Goal: Task Accomplishment & Management: Use online tool/utility

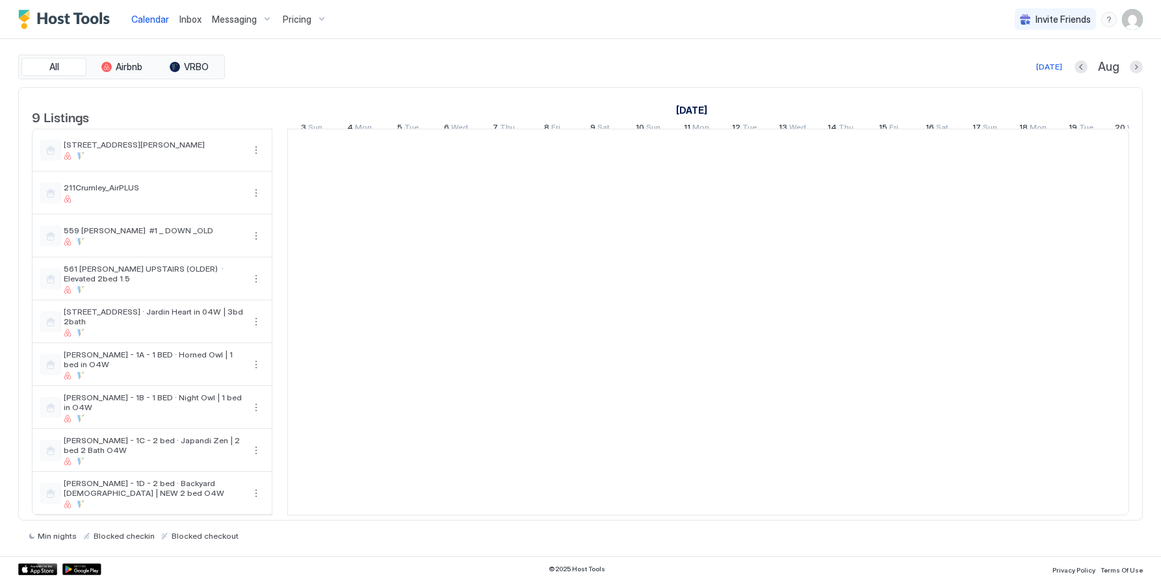
scroll to position [0, 722]
click at [232, 18] on span "Messaging" at bounding box center [234, 20] width 45 height 12
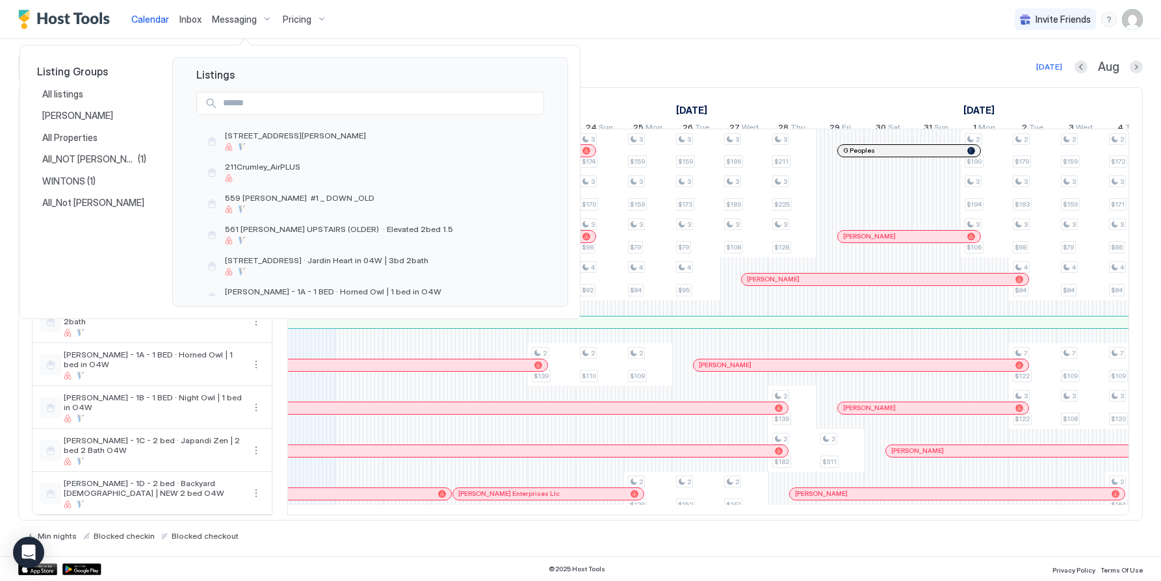
click at [192, 21] on div at bounding box center [580, 290] width 1161 height 581
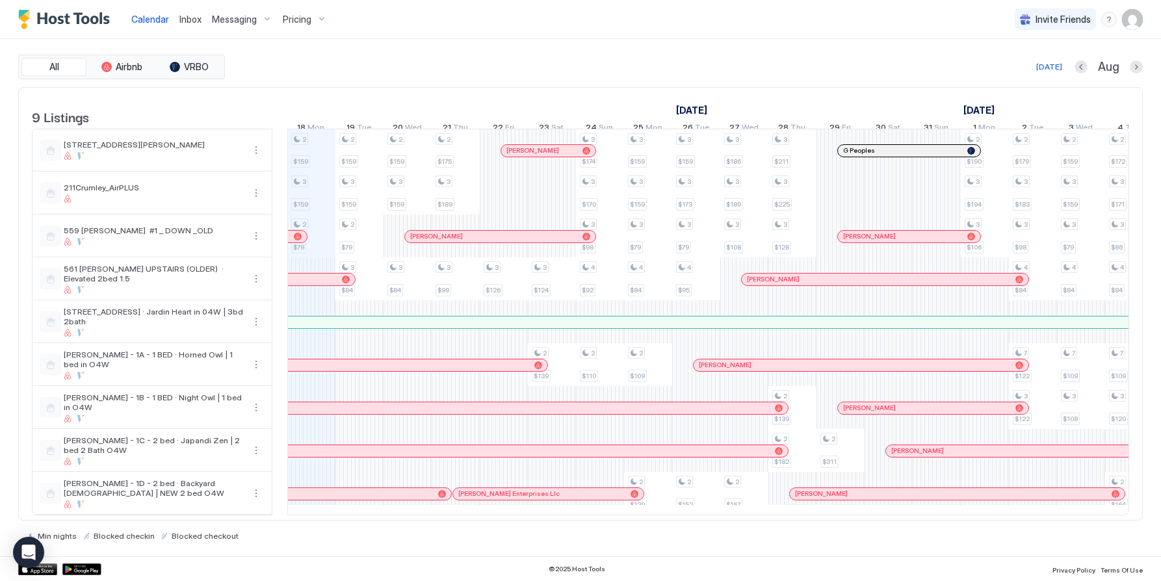
click at [186, 20] on span "Inbox" at bounding box center [190, 19] width 22 height 11
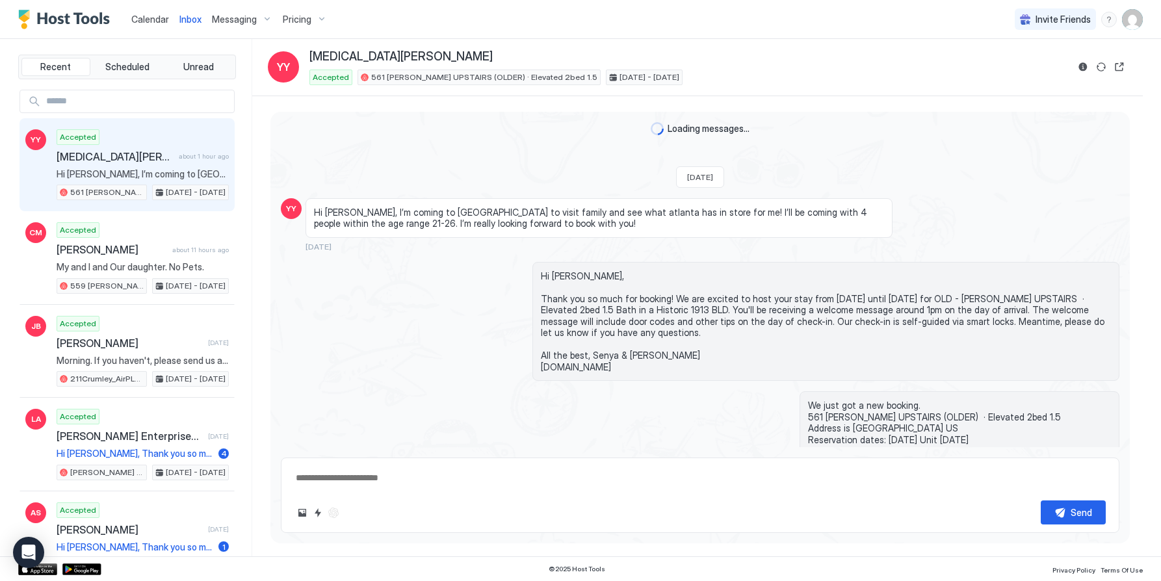
type textarea "*"
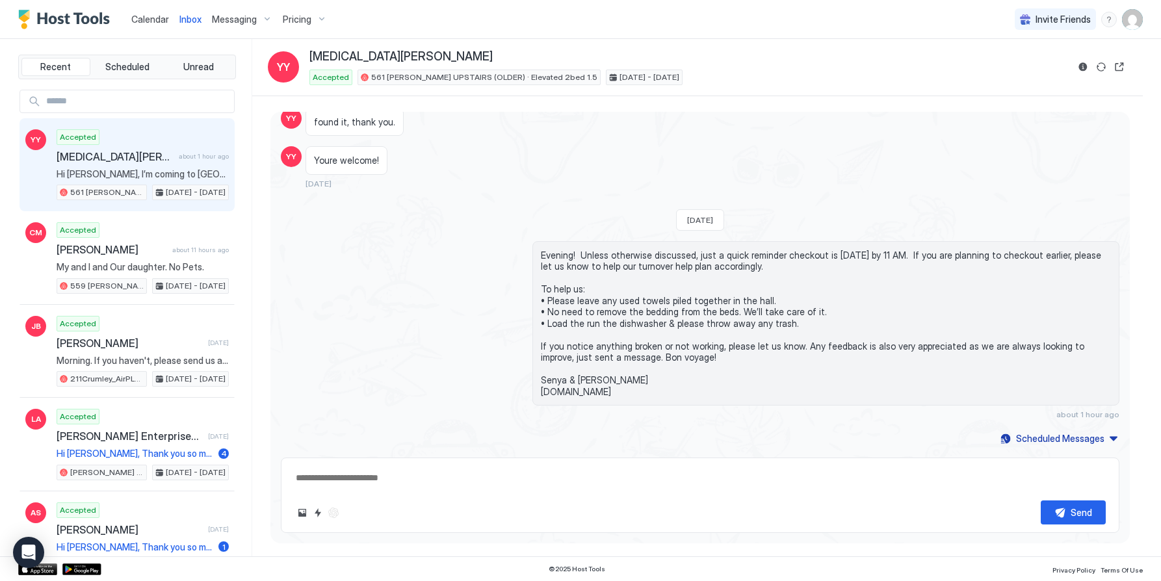
scroll to position [1604, 0]
click at [133, 97] on input "Input Field" at bounding box center [137, 101] width 193 height 22
type input "******"
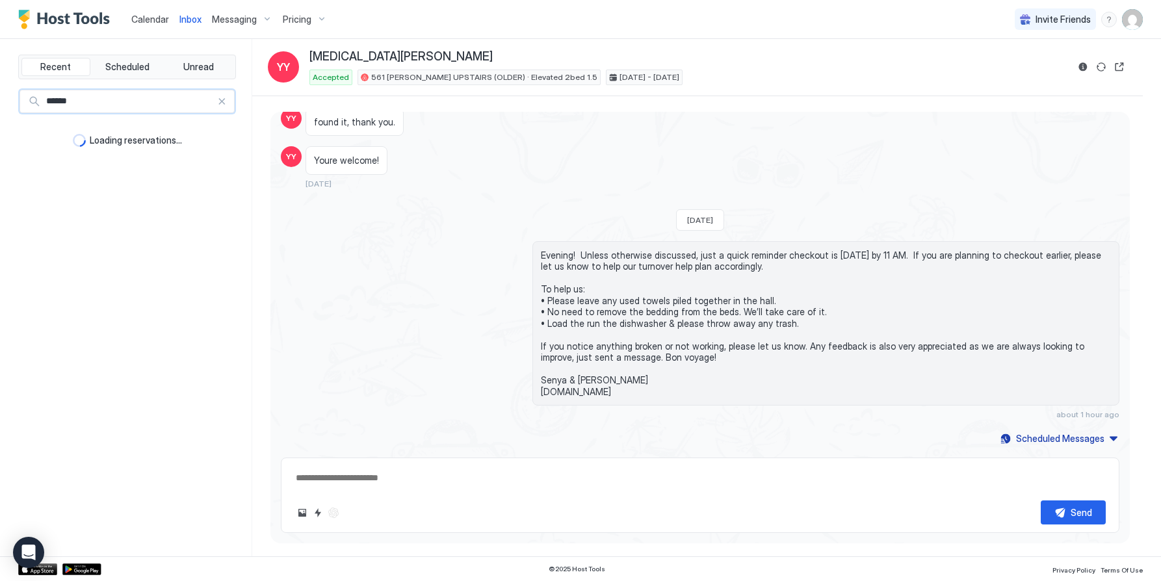
type textarea "*"
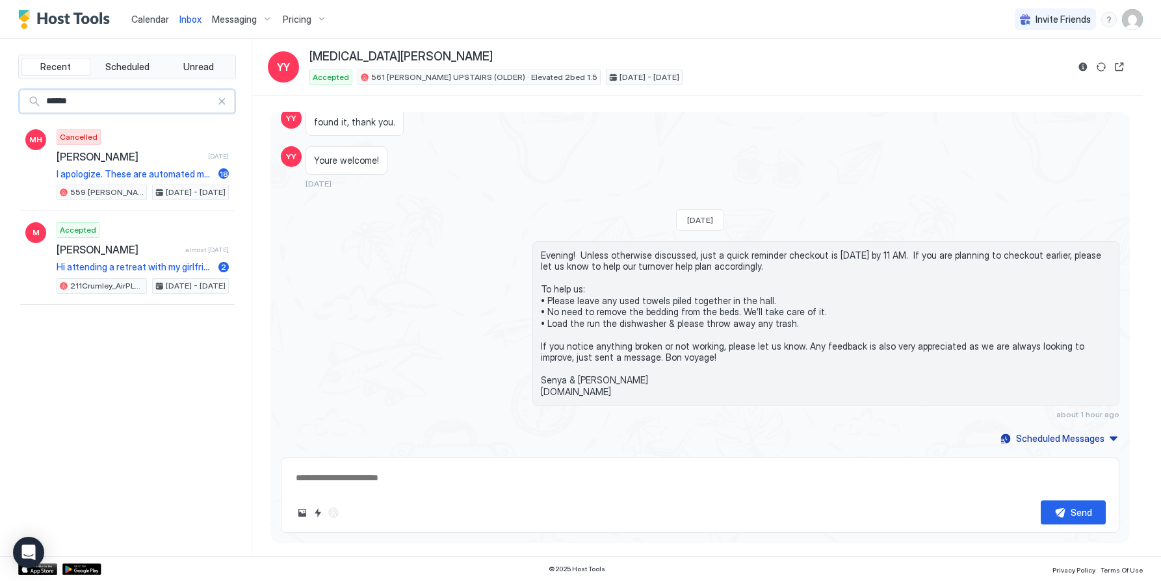
type input "******"
click at [25, 545] on icon "Open Intercom Messenger" at bounding box center [28, 552] width 15 height 17
click at [145, 19] on span "Calendar" at bounding box center [150, 19] width 38 height 11
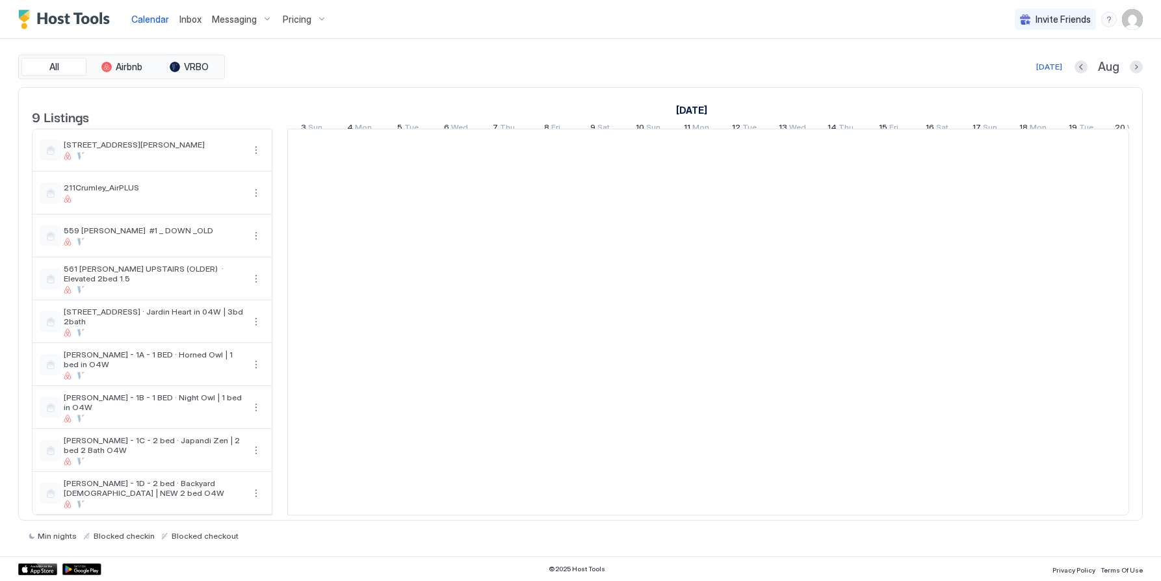
scroll to position [0, 722]
click at [1057, 66] on div "[DATE]" at bounding box center [1049, 67] width 26 height 12
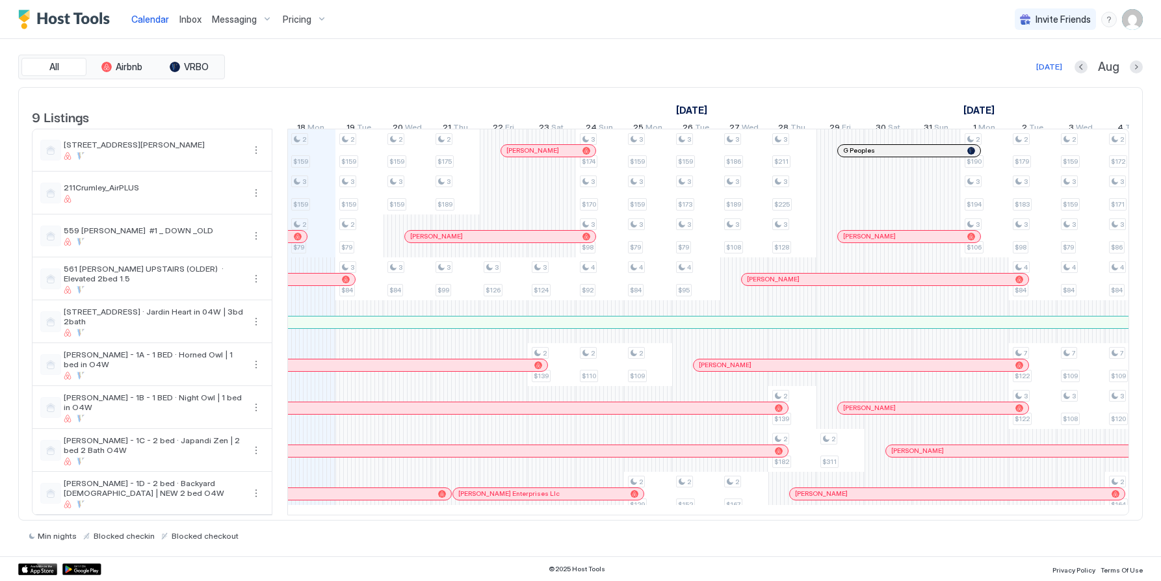
click at [622, 328] on div at bounding box center [955, 323] width 2736 height 12
